Goal: Task Accomplishment & Management: Manage account settings

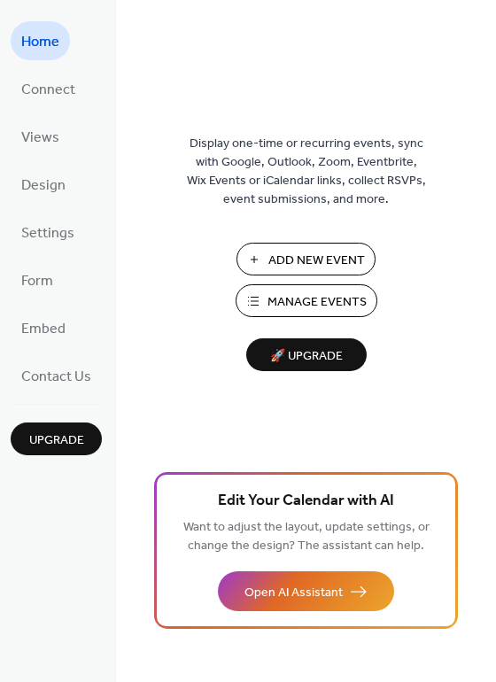
click at [313, 251] on span "Add New Event" at bounding box center [316, 260] width 96 height 19
click at [314, 294] on span "Manage Events" at bounding box center [316, 302] width 99 height 19
click at [318, 305] on span "Manage Events" at bounding box center [316, 302] width 99 height 19
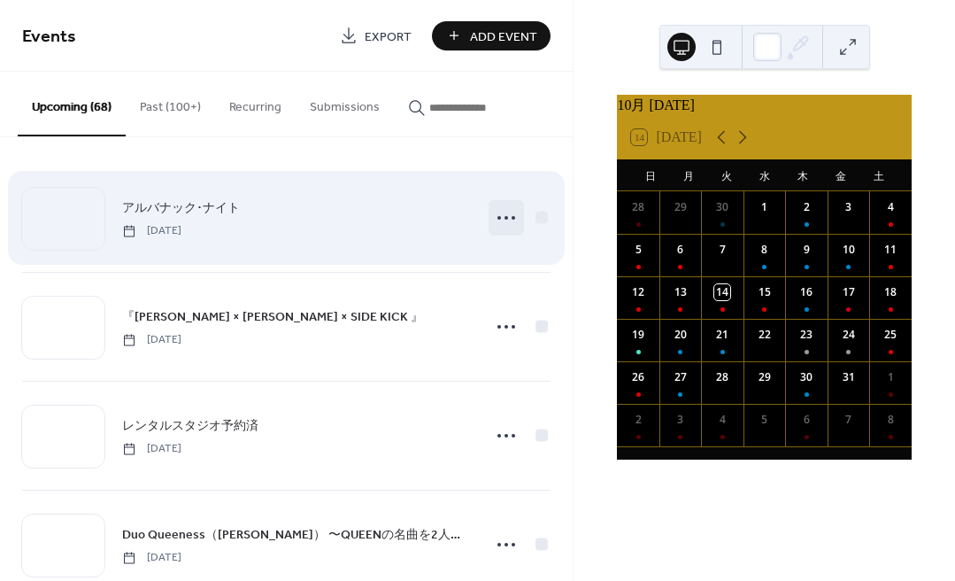
click at [500, 216] on icon at bounding box center [506, 218] width 28 height 28
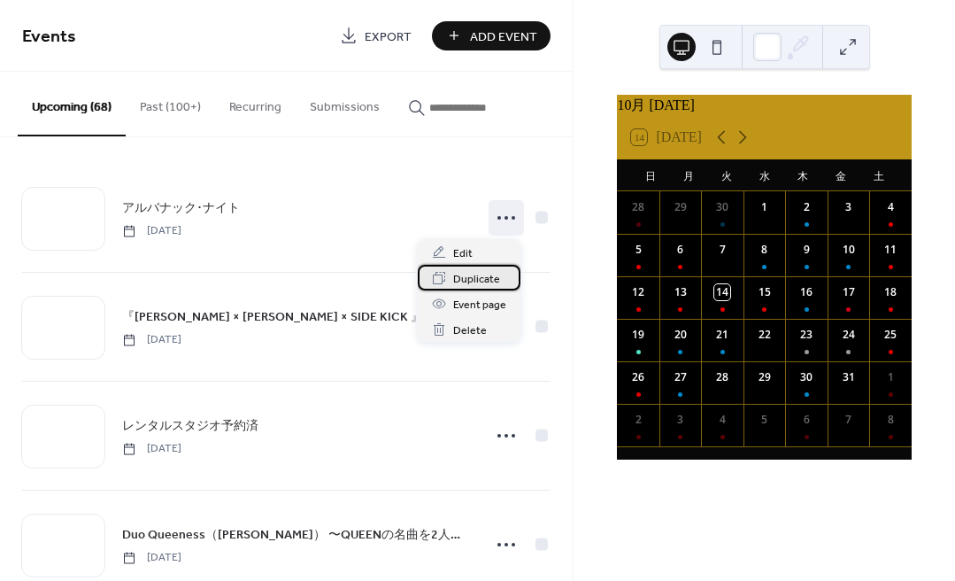
click at [459, 276] on span "Duplicate" at bounding box center [476, 279] width 47 height 19
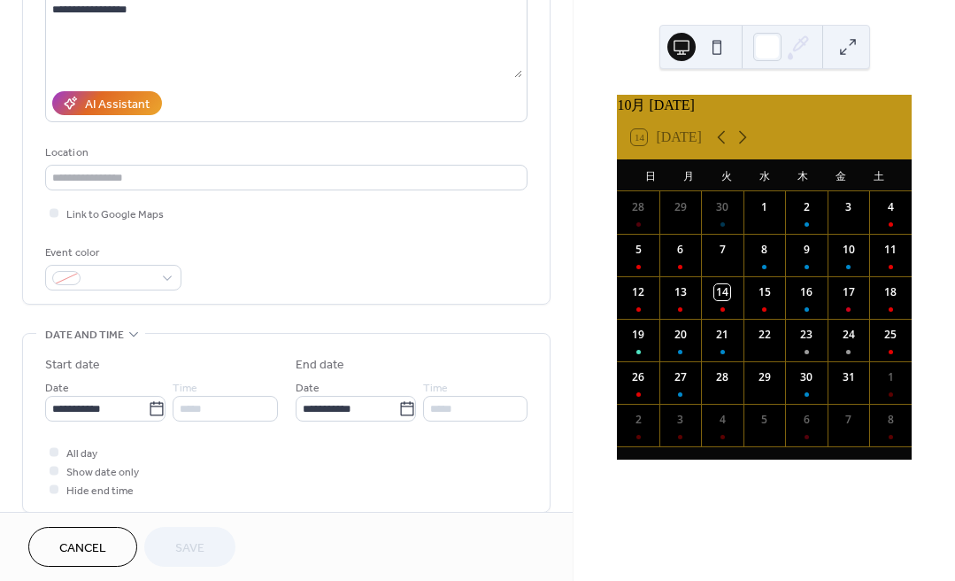
scroll to position [245, 0]
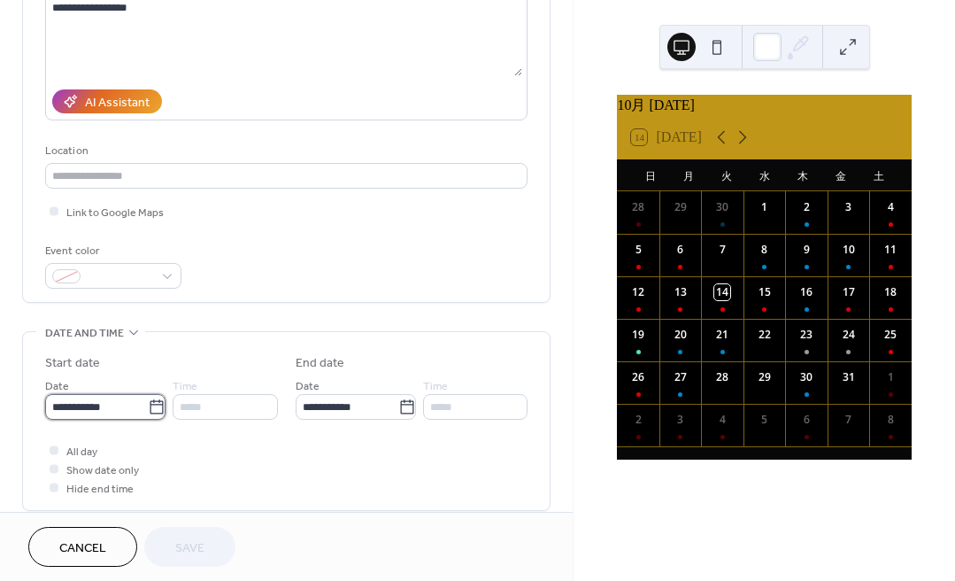
click at [104, 416] on input "**********" at bounding box center [96, 407] width 103 height 26
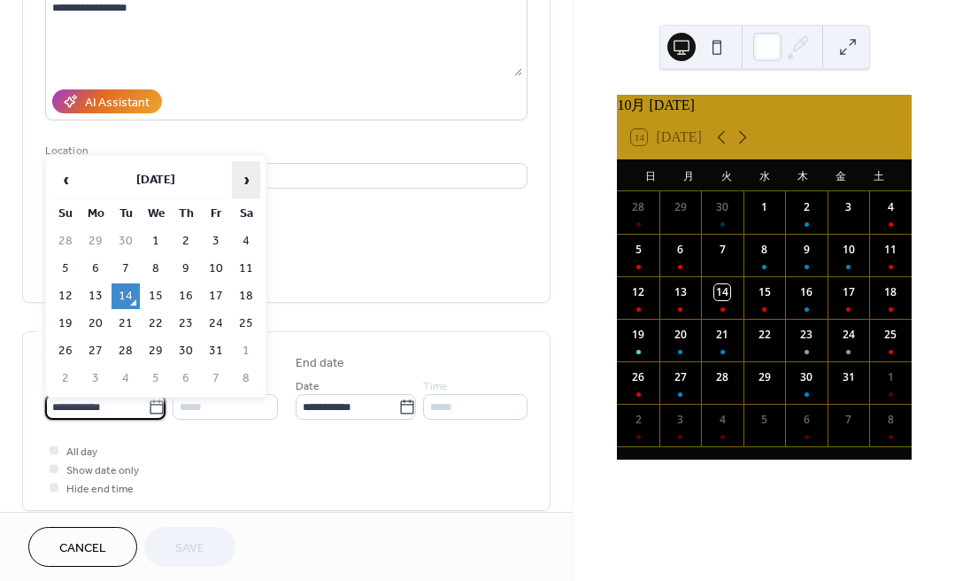
click at [245, 181] on span "›" at bounding box center [246, 179] width 27 height 35
click at [212, 328] on td "21" at bounding box center [216, 324] width 28 height 26
type input "**********"
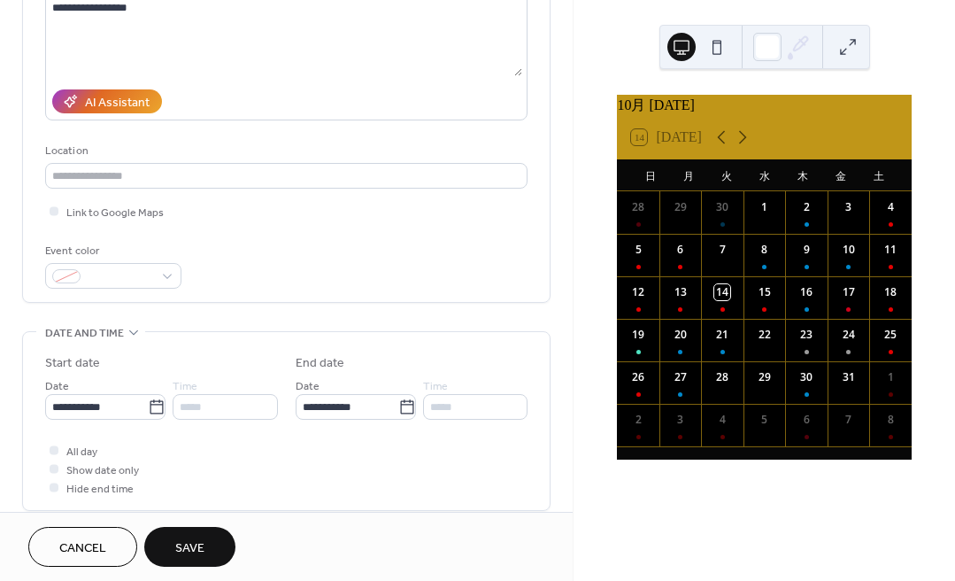
click at [193, 551] on span "Save" at bounding box center [189, 548] width 29 height 19
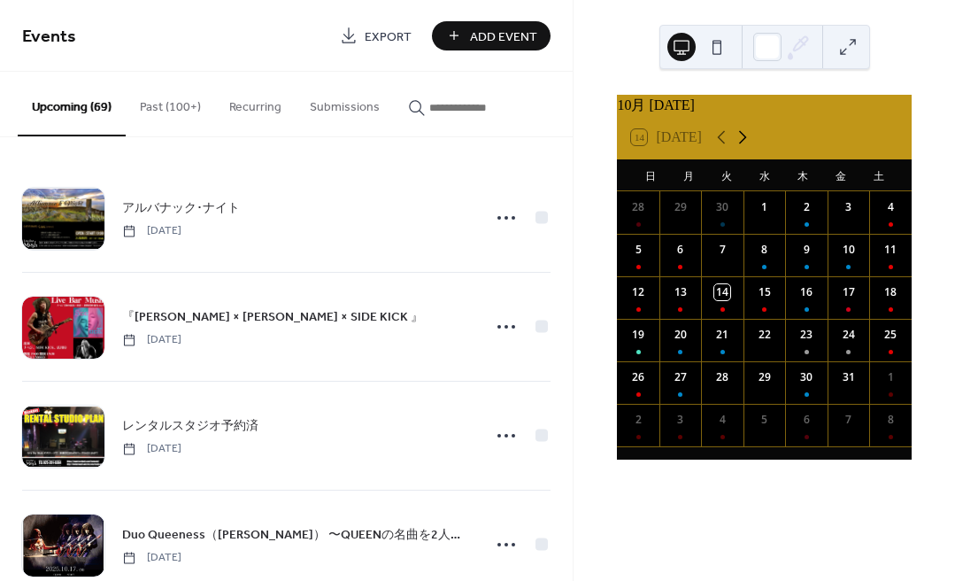
click at [732, 148] on icon at bounding box center [742, 137] width 21 height 21
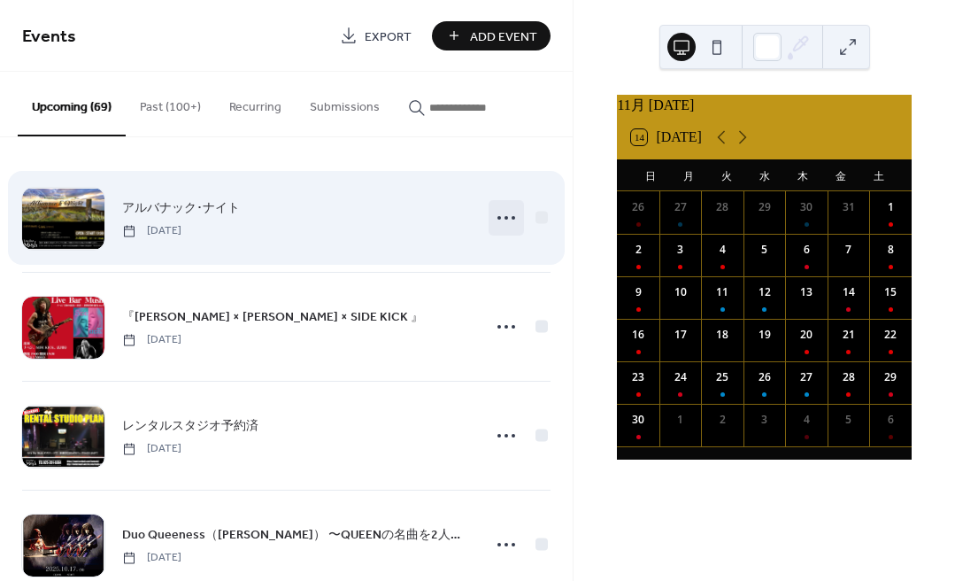
click at [494, 214] on icon at bounding box center [506, 218] width 28 height 28
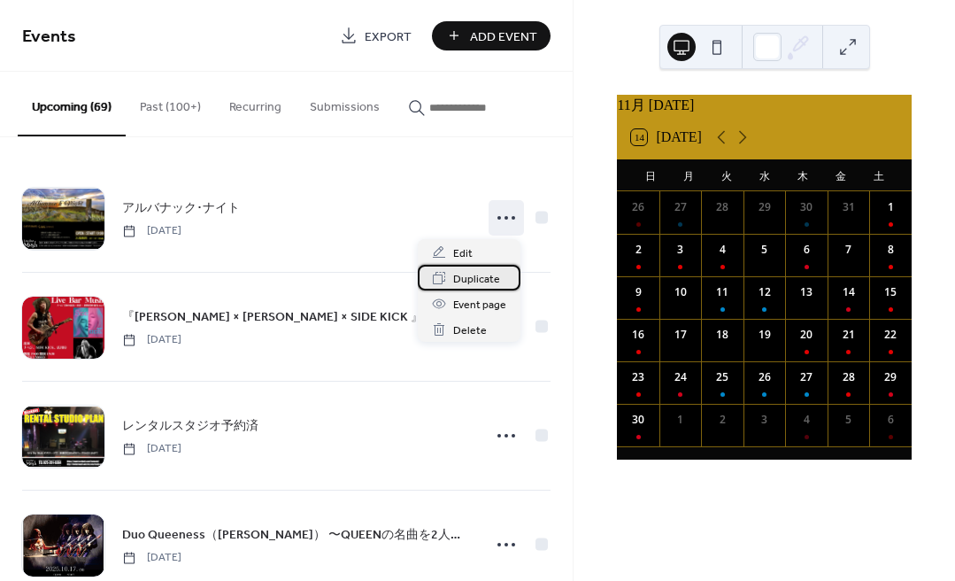
click at [452, 280] on div "Duplicate" at bounding box center [469, 278] width 103 height 26
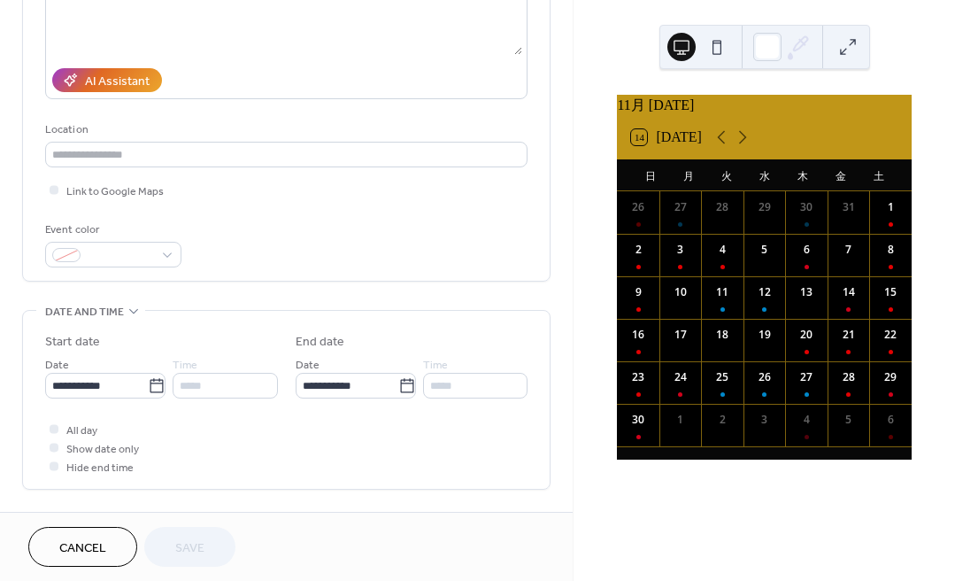
scroll to position [333, 0]
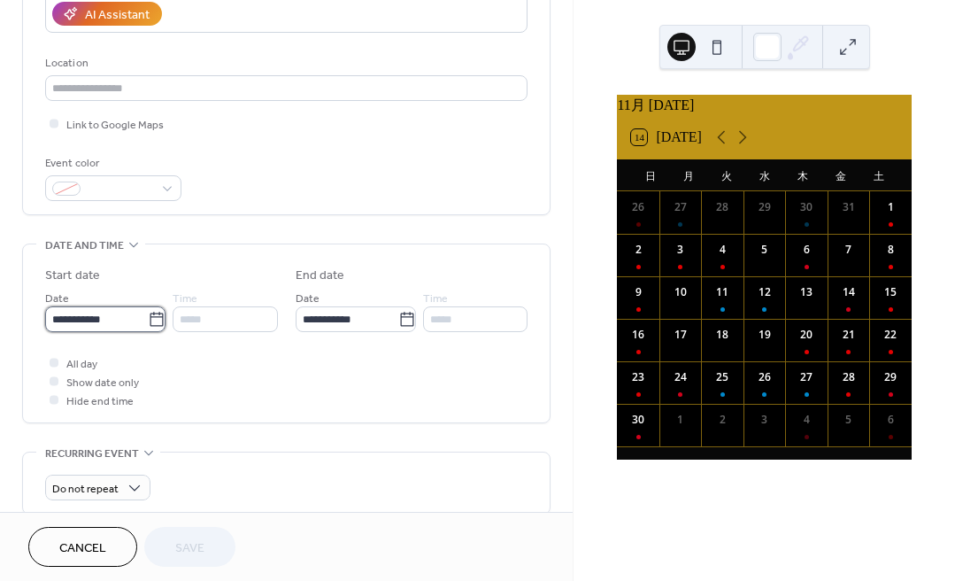
click at [92, 319] on input "**********" at bounding box center [96, 319] width 103 height 26
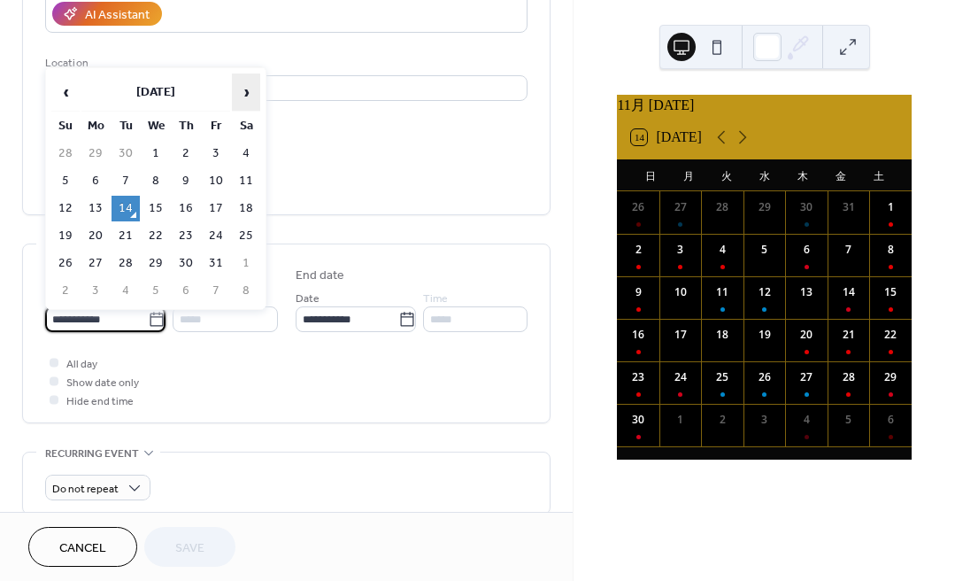
click at [242, 96] on span "›" at bounding box center [246, 91] width 27 height 35
click at [220, 208] on td "19" at bounding box center [216, 209] width 28 height 26
type input "**********"
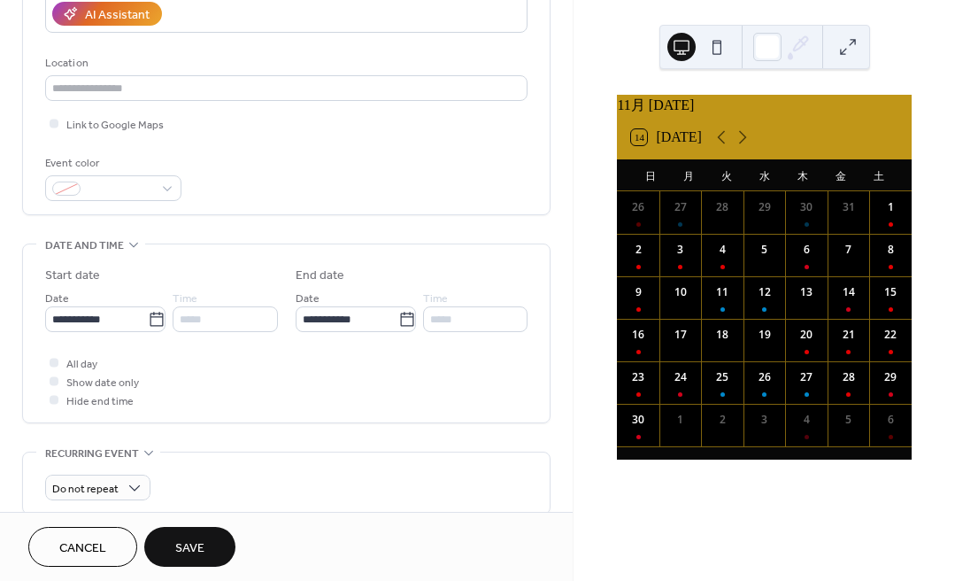
click at [202, 551] on span "Save" at bounding box center [189, 548] width 29 height 19
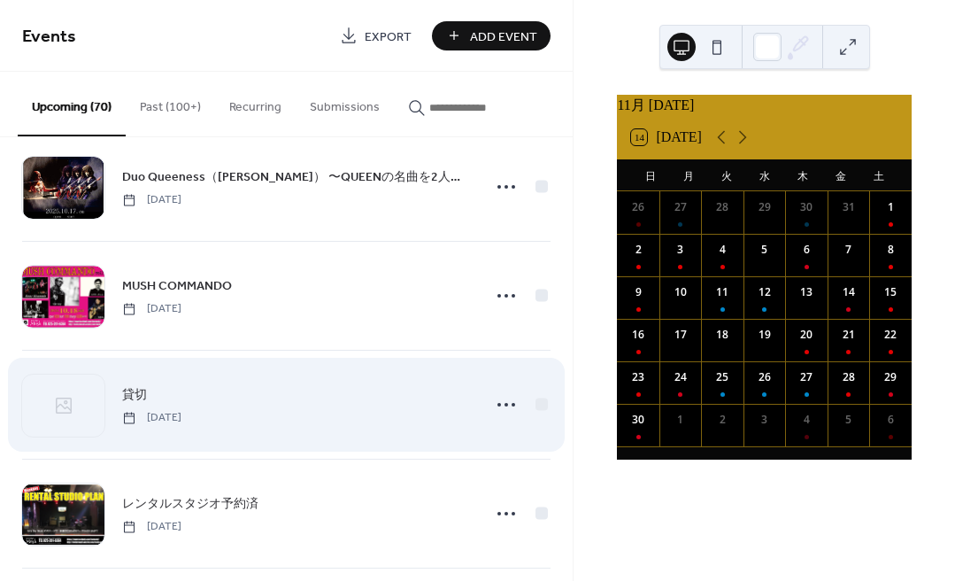
scroll to position [361, 0]
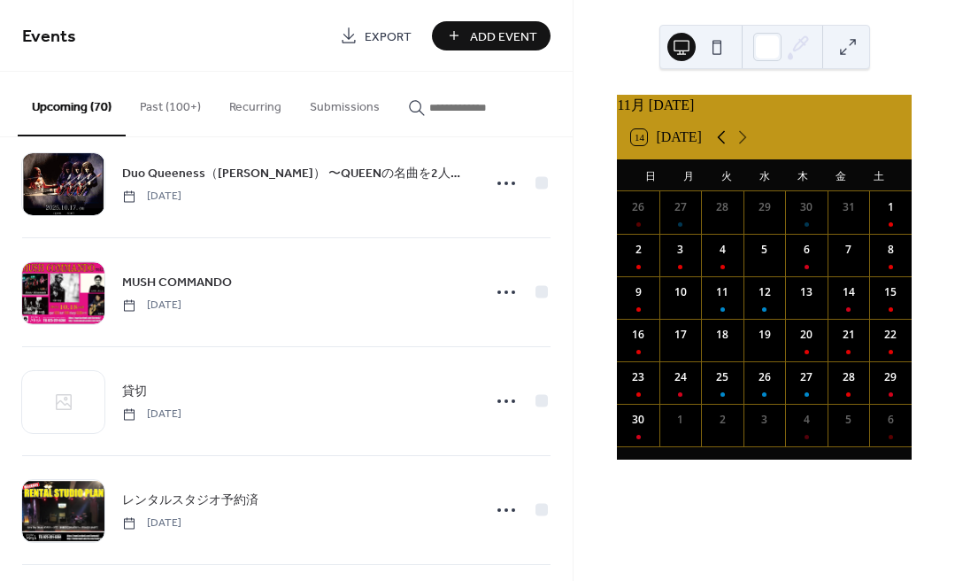
click at [711, 148] on icon at bounding box center [721, 137] width 21 height 21
click at [739, 144] on icon at bounding box center [743, 137] width 8 height 13
click at [765, 389] on div "26" at bounding box center [765, 382] width 42 height 42
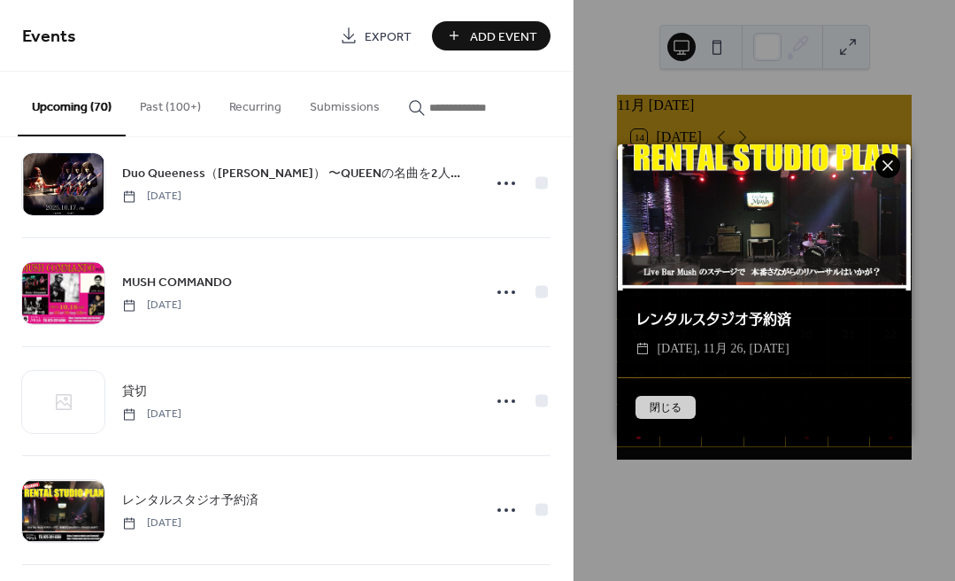
click at [890, 164] on icon at bounding box center [888, 165] width 11 height 11
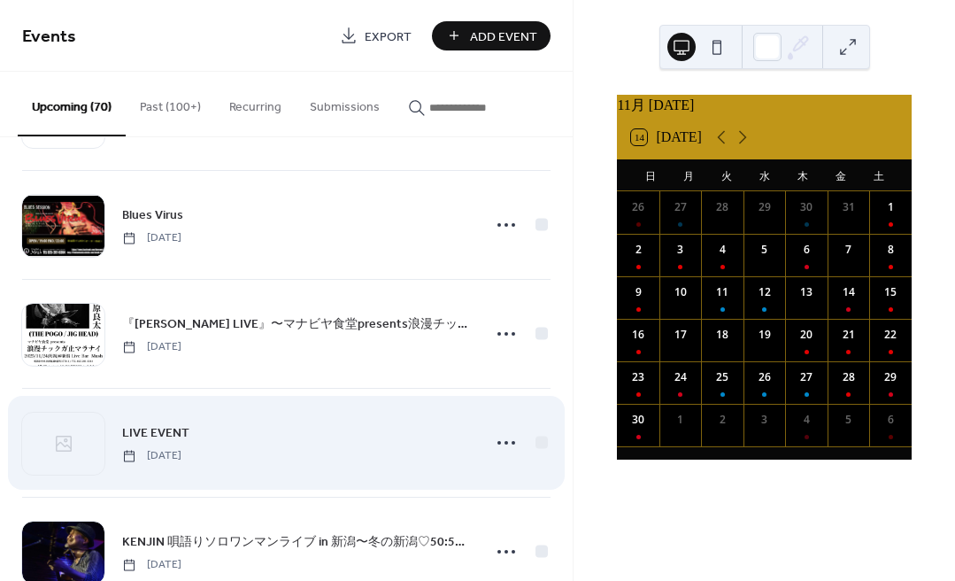
scroll to position [3044, 0]
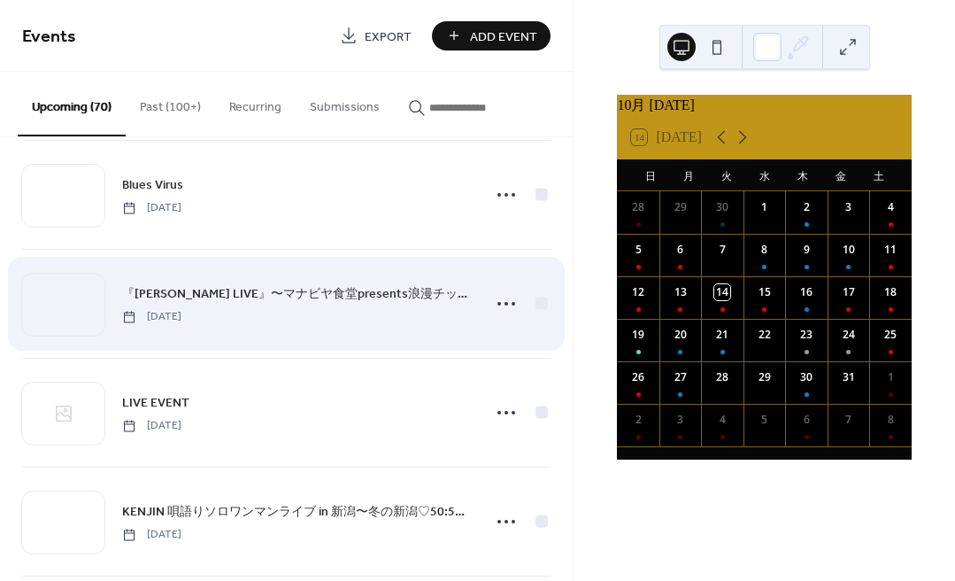
scroll to position [3079, 0]
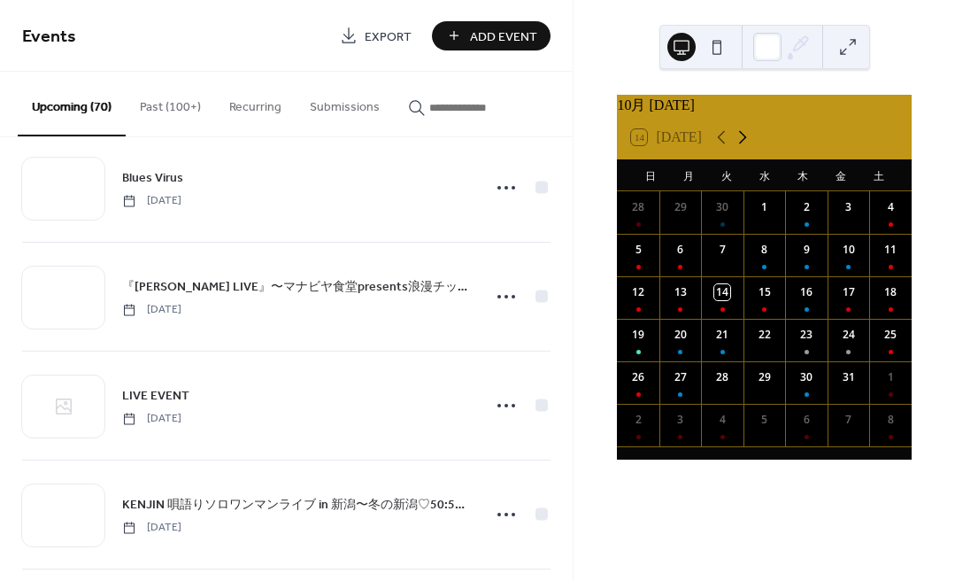
click at [732, 145] on icon at bounding box center [742, 137] width 21 height 21
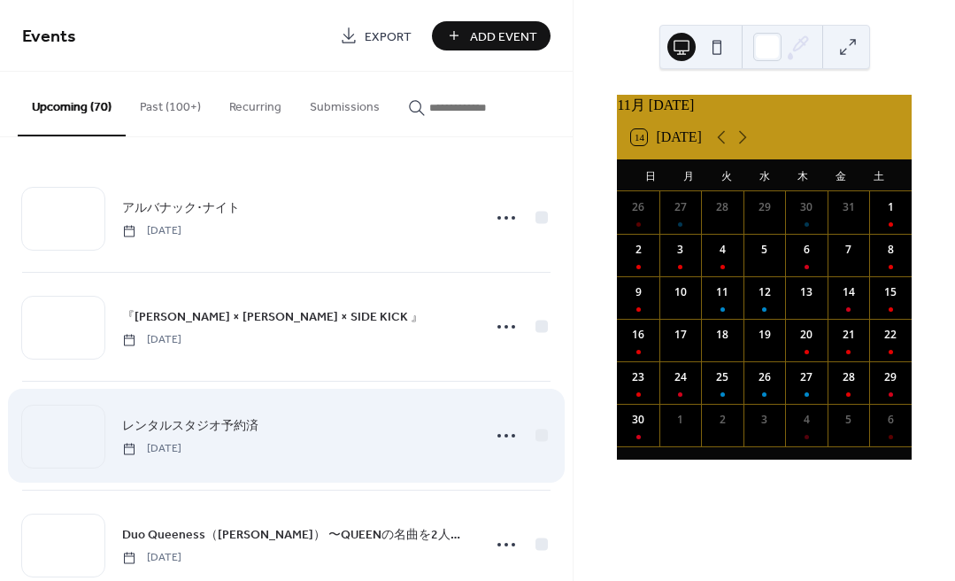
scroll to position [0, 0]
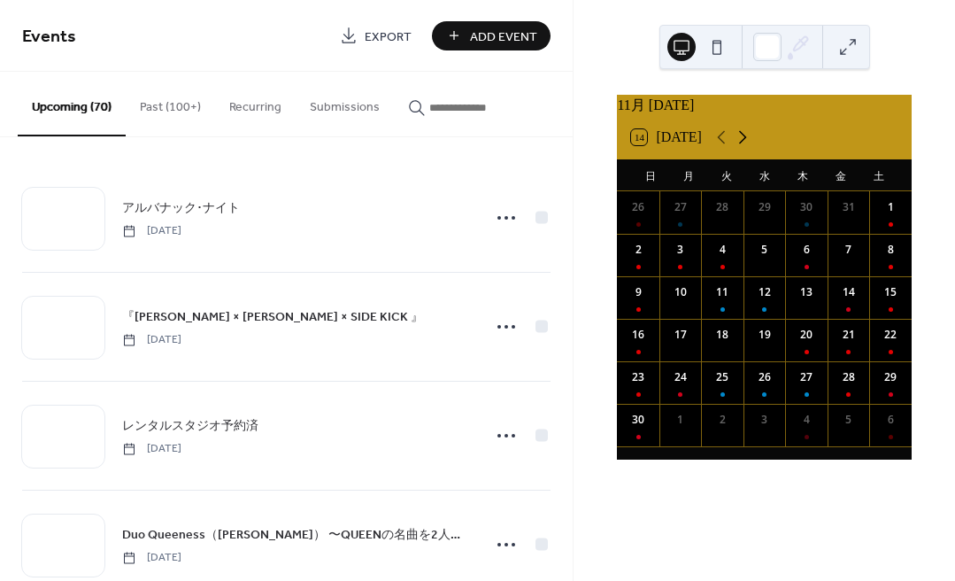
click at [732, 148] on icon at bounding box center [742, 137] width 21 height 21
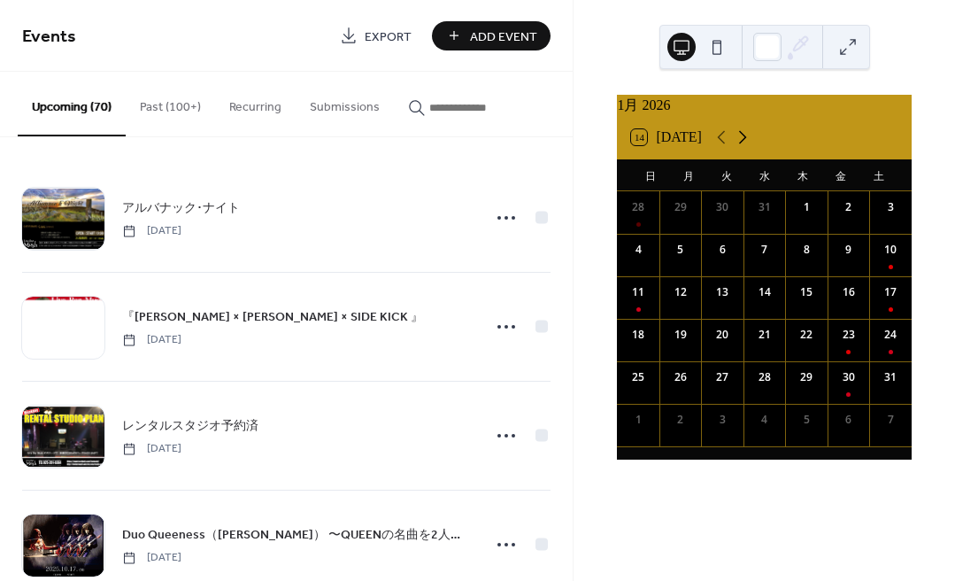
click at [732, 148] on icon at bounding box center [742, 137] width 21 height 21
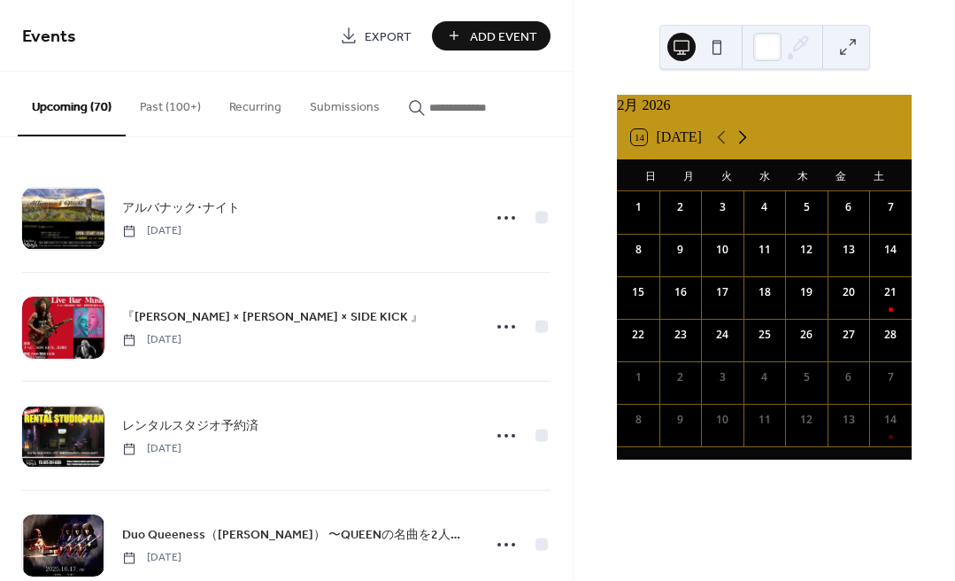
click at [732, 148] on icon at bounding box center [742, 137] width 21 height 21
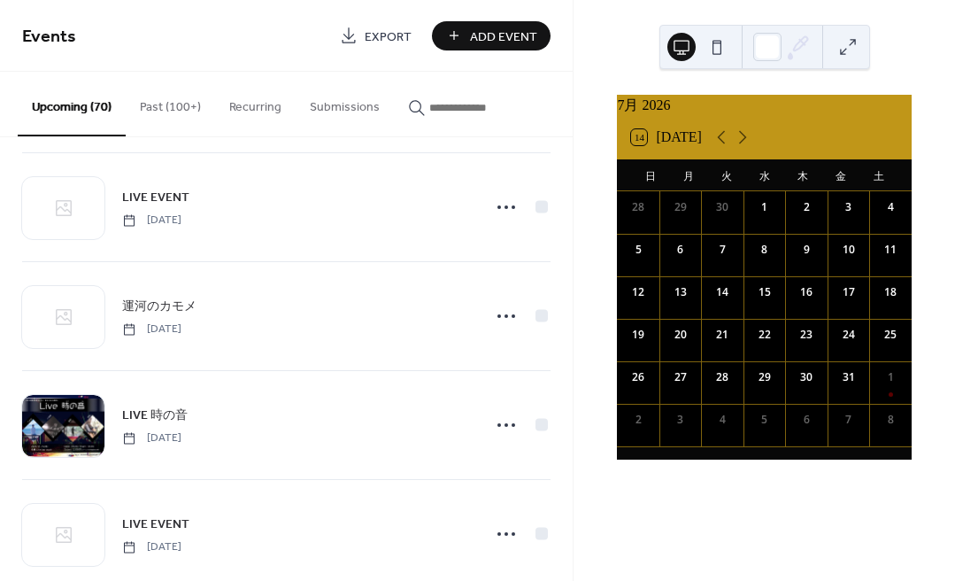
scroll to position [1647, 0]
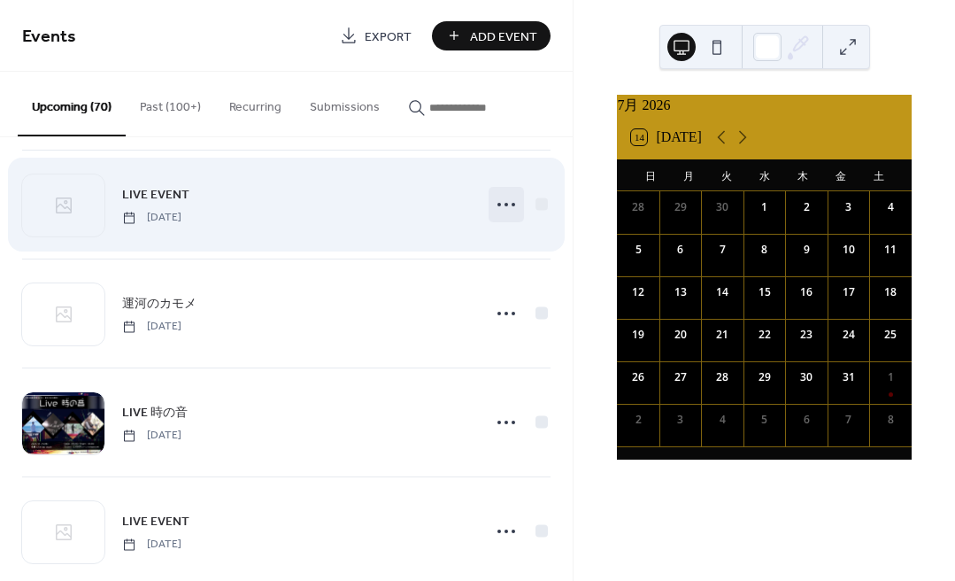
click at [498, 204] on icon at bounding box center [506, 204] width 28 height 28
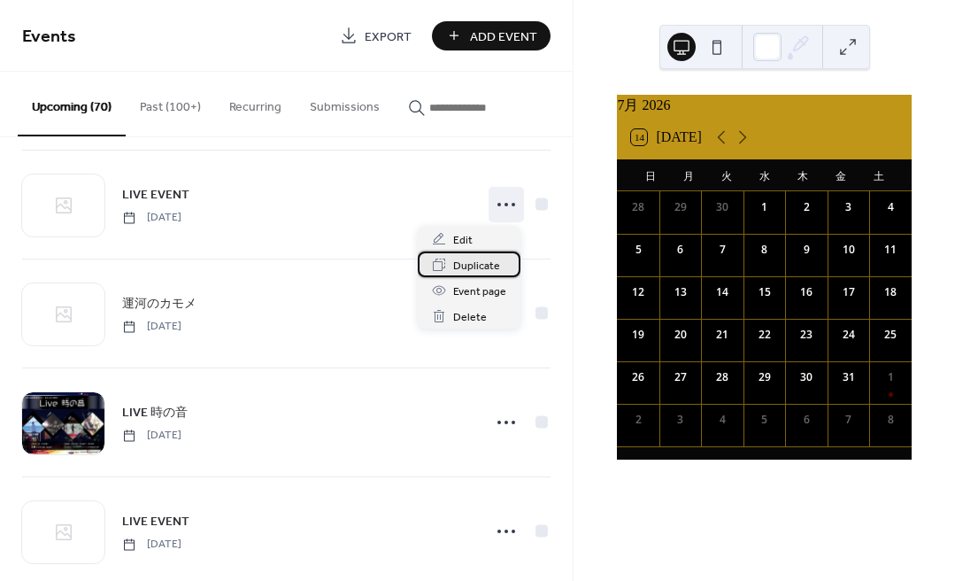
click at [479, 260] on span "Duplicate" at bounding box center [476, 266] width 47 height 19
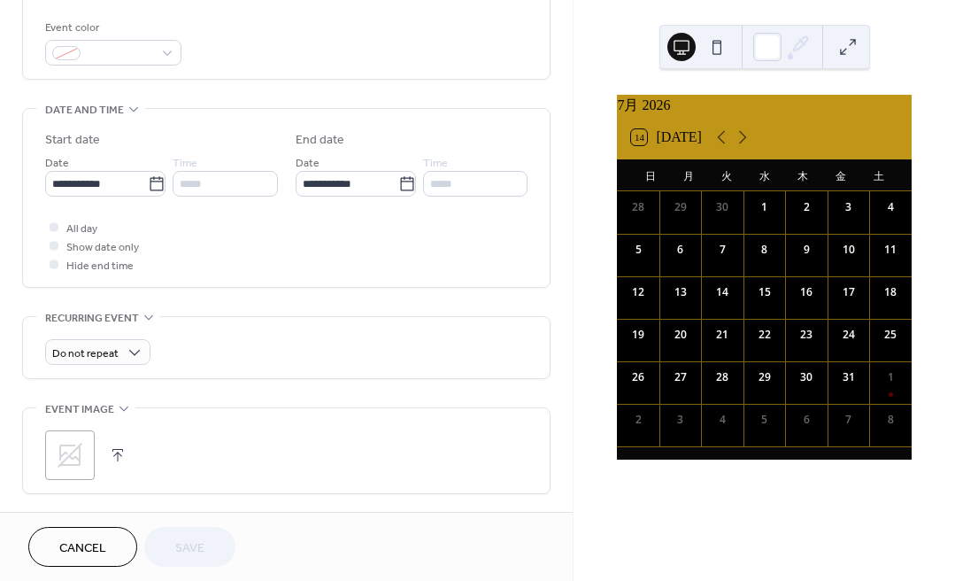
scroll to position [469, 0]
click at [107, 192] on input "**********" at bounding box center [96, 183] width 103 height 26
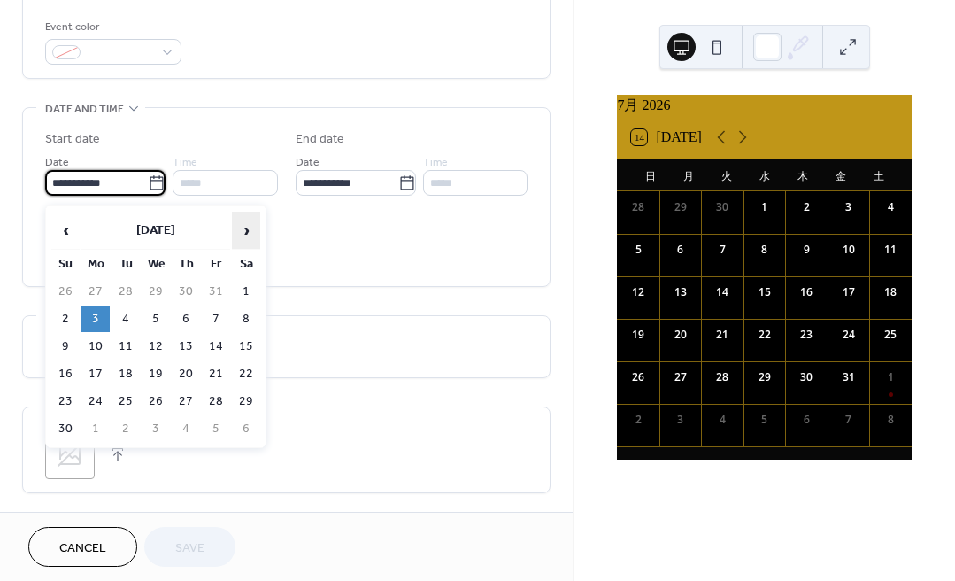
click at [248, 225] on span "›" at bounding box center [246, 229] width 27 height 35
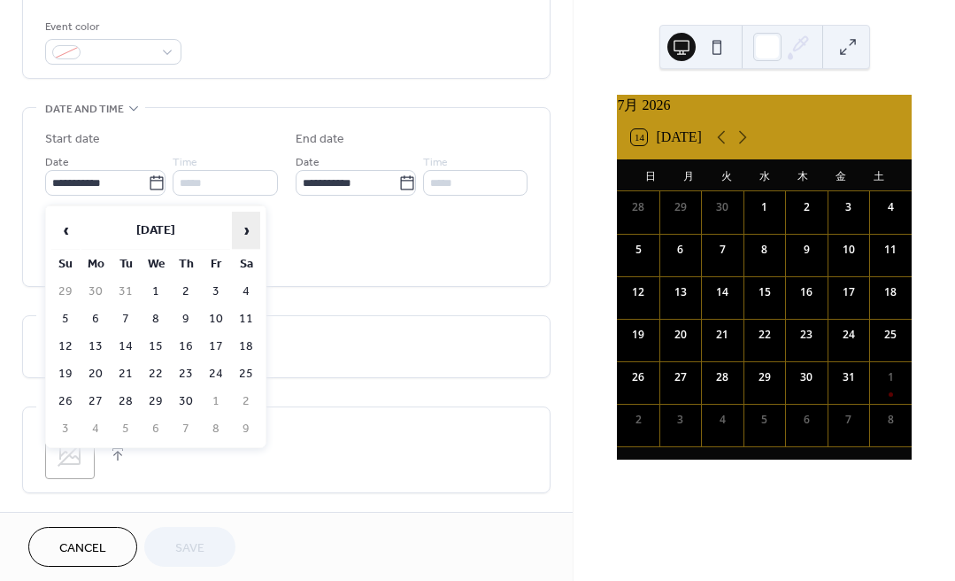
click at [248, 225] on span "›" at bounding box center [246, 229] width 27 height 35
click at [243, 372] on td "25" at bounding box center [246, 374] width 28 height 26
type input "**********"
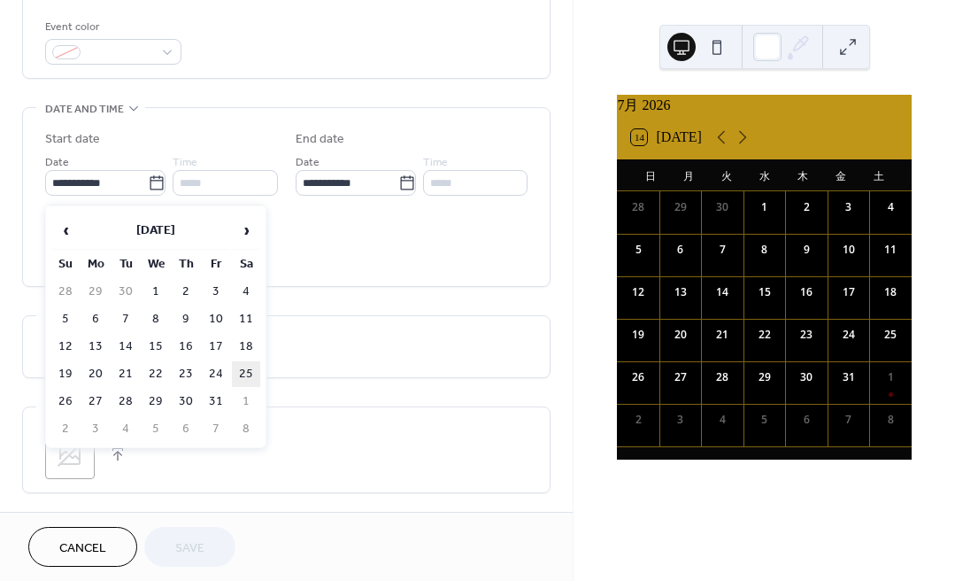
type input "**********"
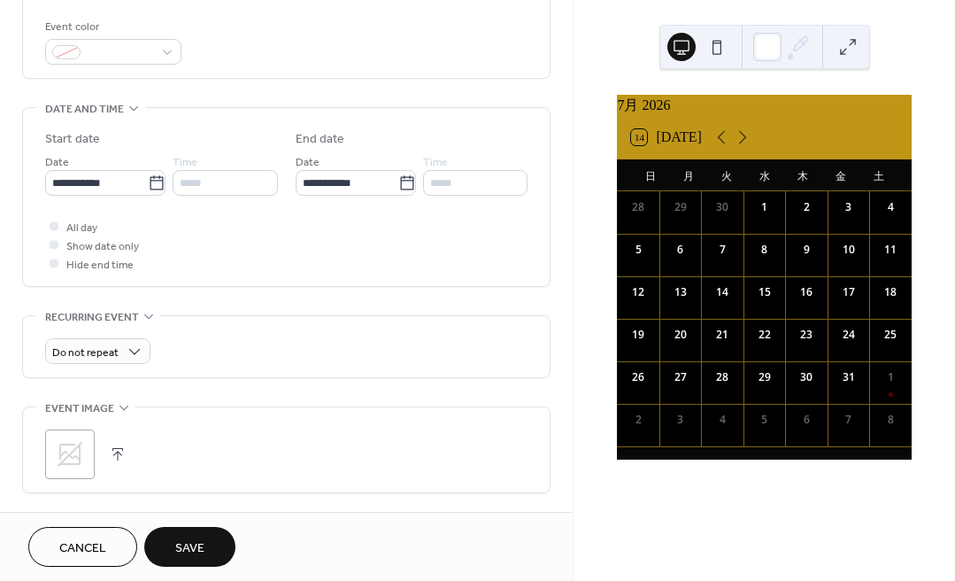
click at [197, 542] on span "Save" at bounding box center [189, 548] width 29 height 19
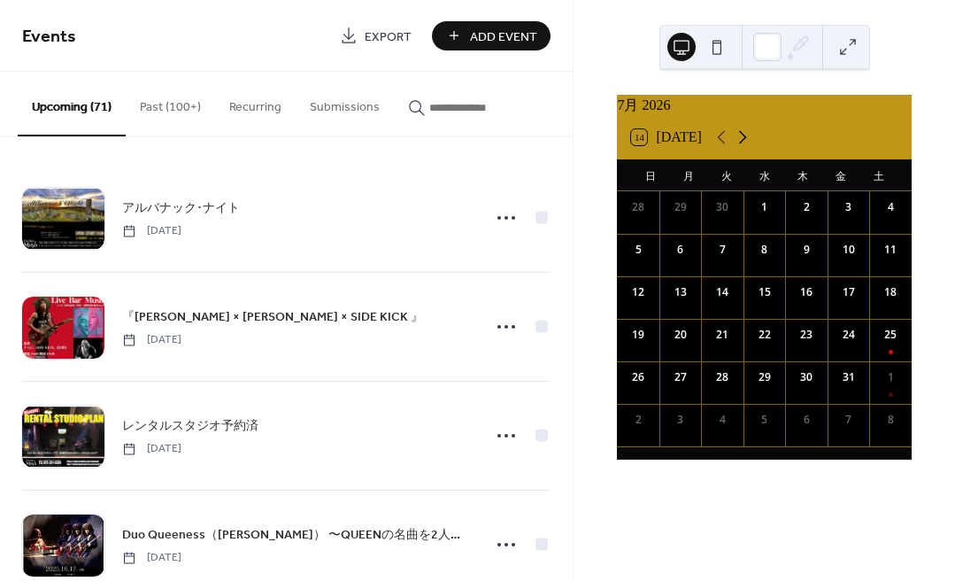
click at [739, 144] on icon at bounding box center [743, 137] width 8 height 13
